Goal: Task Accomplishment & Management: Complete application form

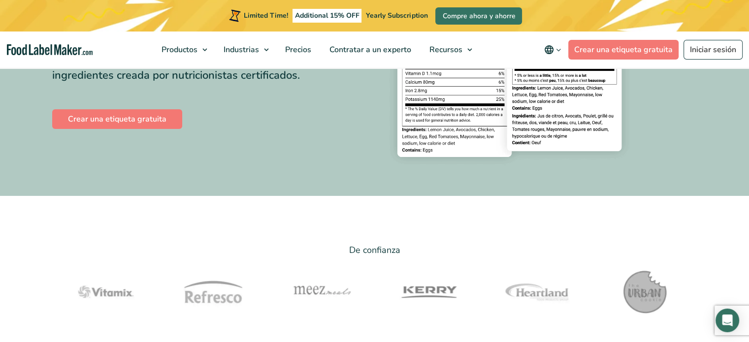
scroll to position [206, 0]
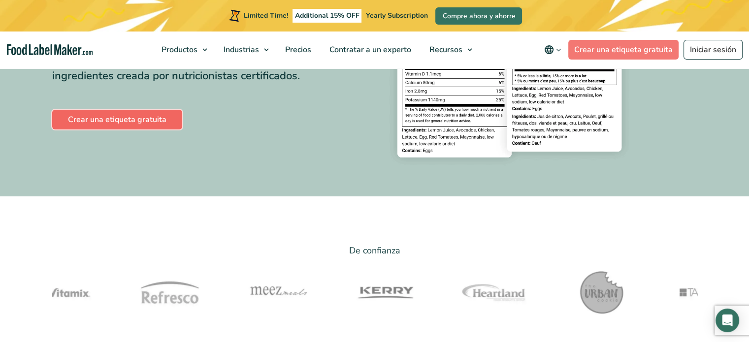
click at [157, 113] on link "Crear una etiqueta gratuita" at bounding box center [117, 120] width 130 height 20
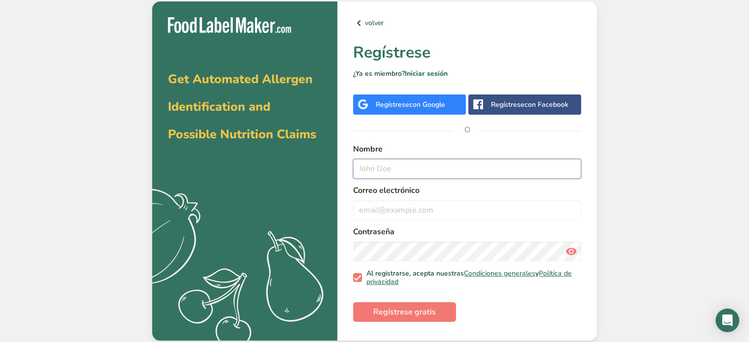
click at [407, 169] on input "text" at bounding box center [467, 169] width 228 height 20
type input "Mendoza"
click at [405, 212] on input "email" at bounding box center [467, 210] width 228 height 20
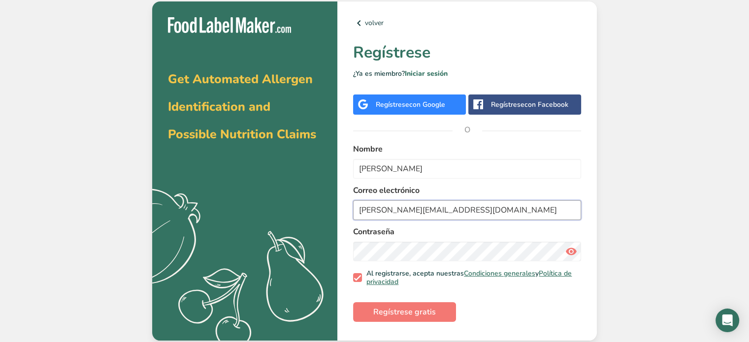
type input "mendoza.valee14@gmail.com"
click at [436, 316] on button "Regístrese gratis" at bounding box center [404, 312] width 103 height 20
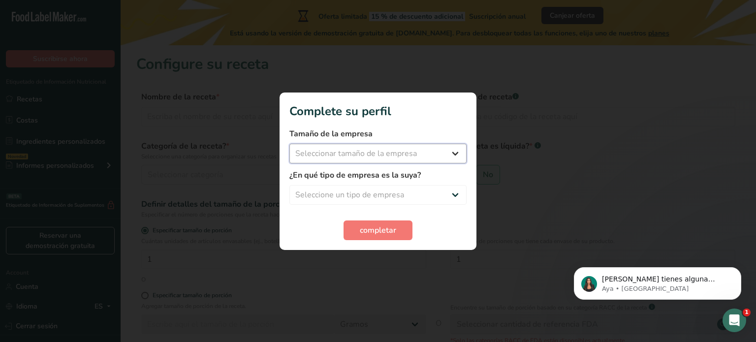
click at [449, 150] on select "Seleccionar tamaño de la empresa Menos de 10 empleados De 10 a 50 empleados De …" at bounding box center [377, 154] width 177 height 20
select select "1"
click at [289, 144] on select "Seleccionar tamaño de la empresa Menos de 10 empleados De 10 a 50 empleados De …" at bounding box center [377, 154] width 177 height 20
click at [466, 191] on select "Seleccione un tipo de empresa Fabricante de alimentos envasados Restaurante y c…" at bounding box center [377, 195] width 177 height 20
select select "5"
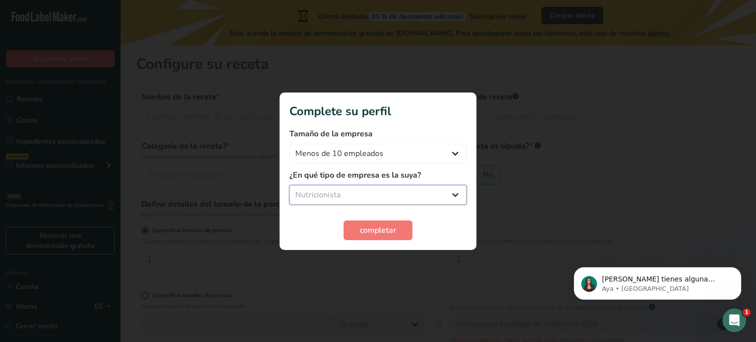
click at [289, 185] on select "Seleccione un tipo de empresa Fabricante de alimentos envasados Restaurante y c…" at bounding box center [377, 195] width 177 height 20
click at [384, 238] on button "completar" at bounding box center [378, 231] width 69 height 20
